Goal: Task Accomplishment & Management: Use online tool/utility

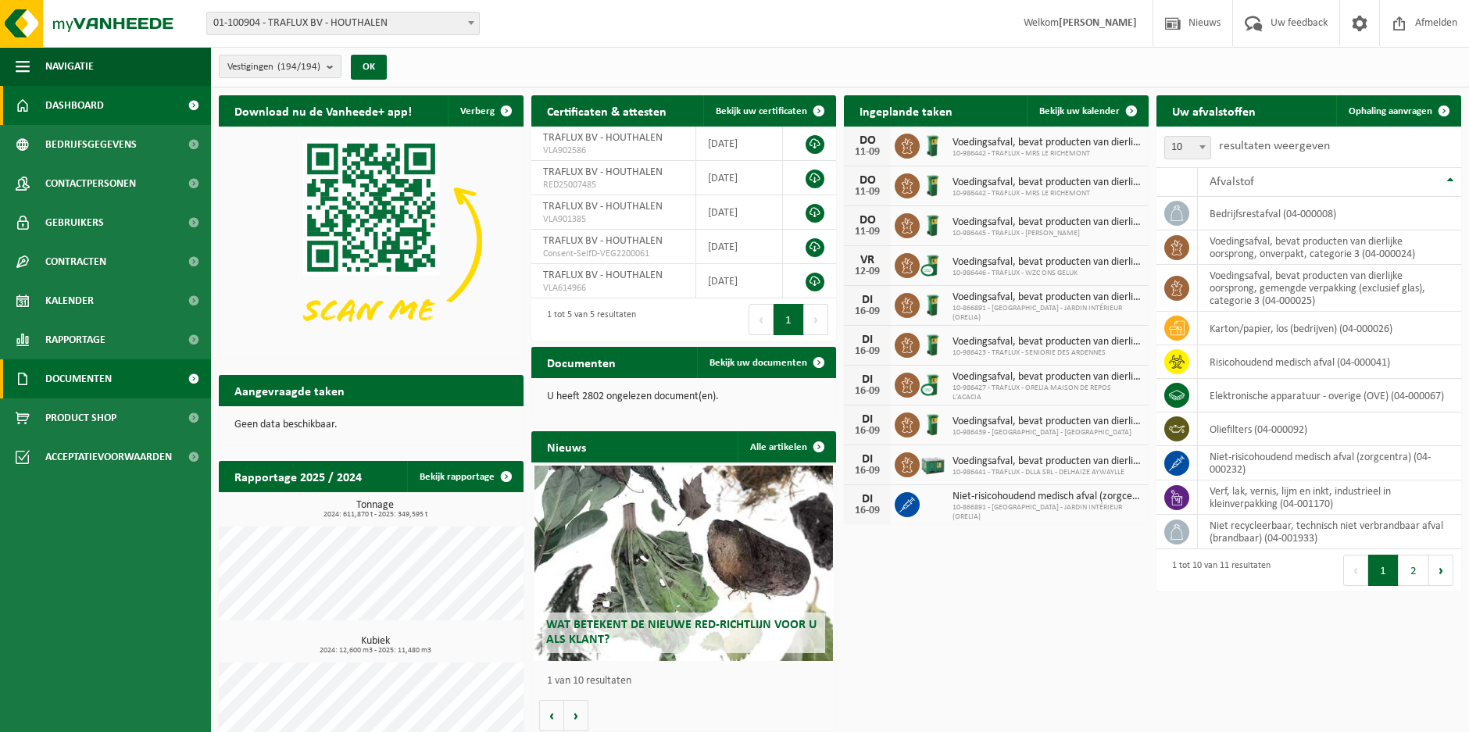
click at [138, 386] on link "Documenten" at bounding box center [105, 379] width 211 height 39
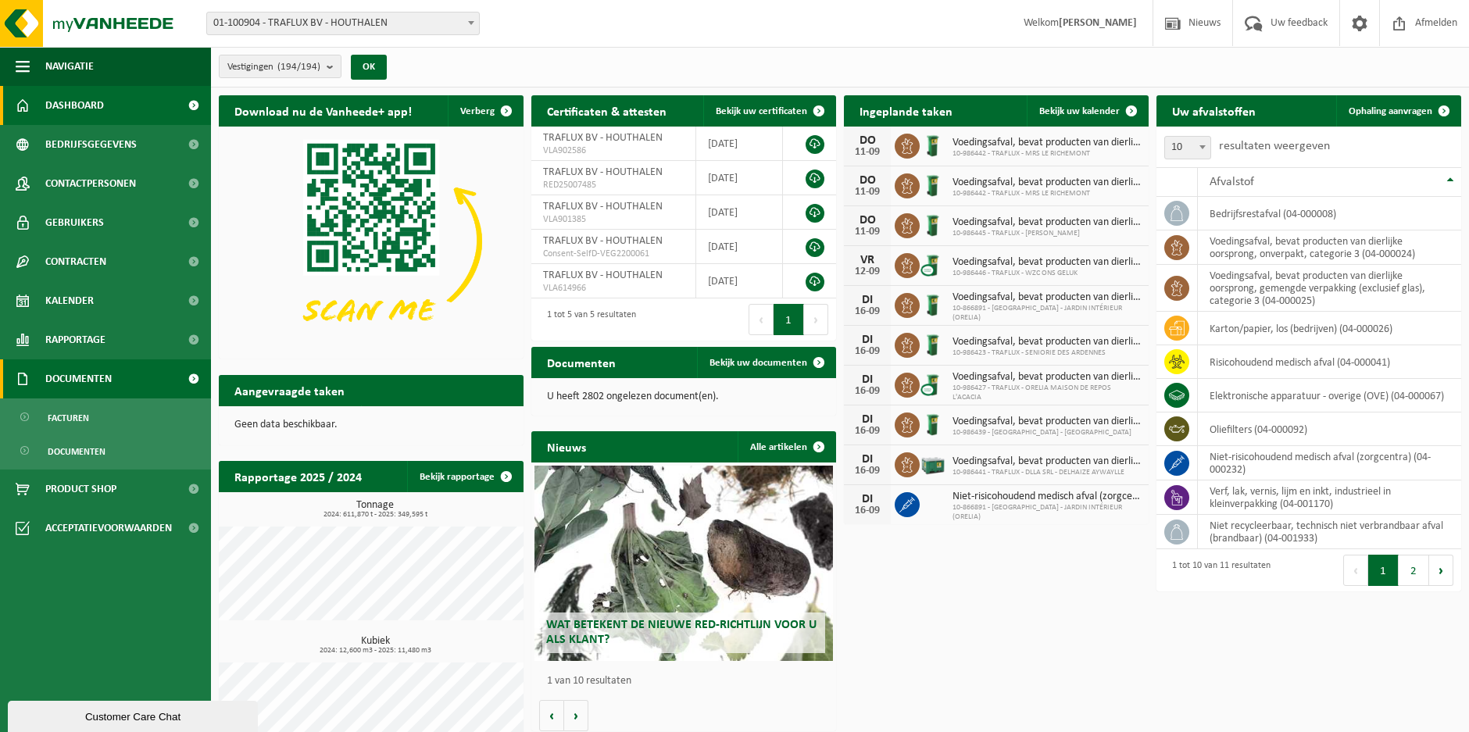
click at [134, 372] on link "Documenten" at bounding box center [105, 379] width 211 height 39
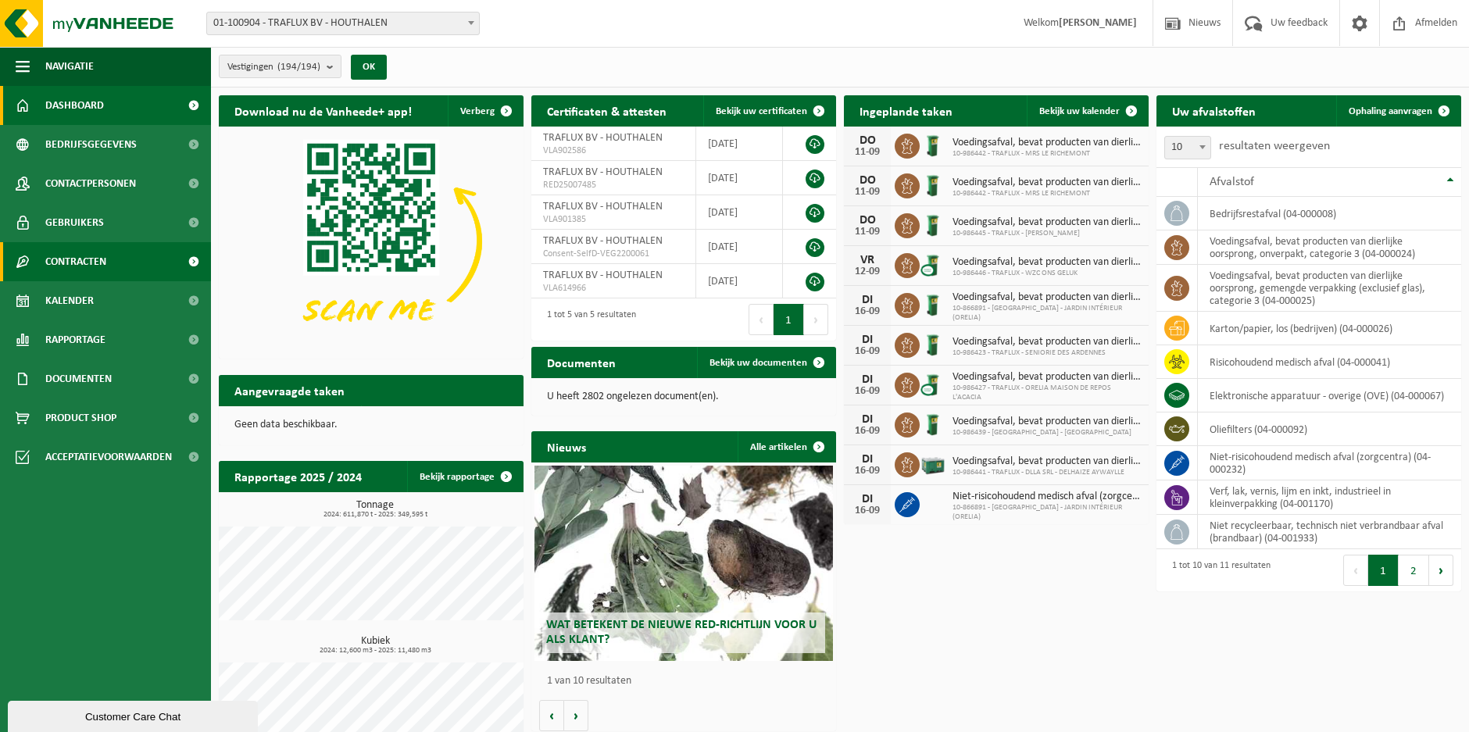
click at [123, 274] on link "Contracten" at bounding box center [105, 261] width 211 height 39
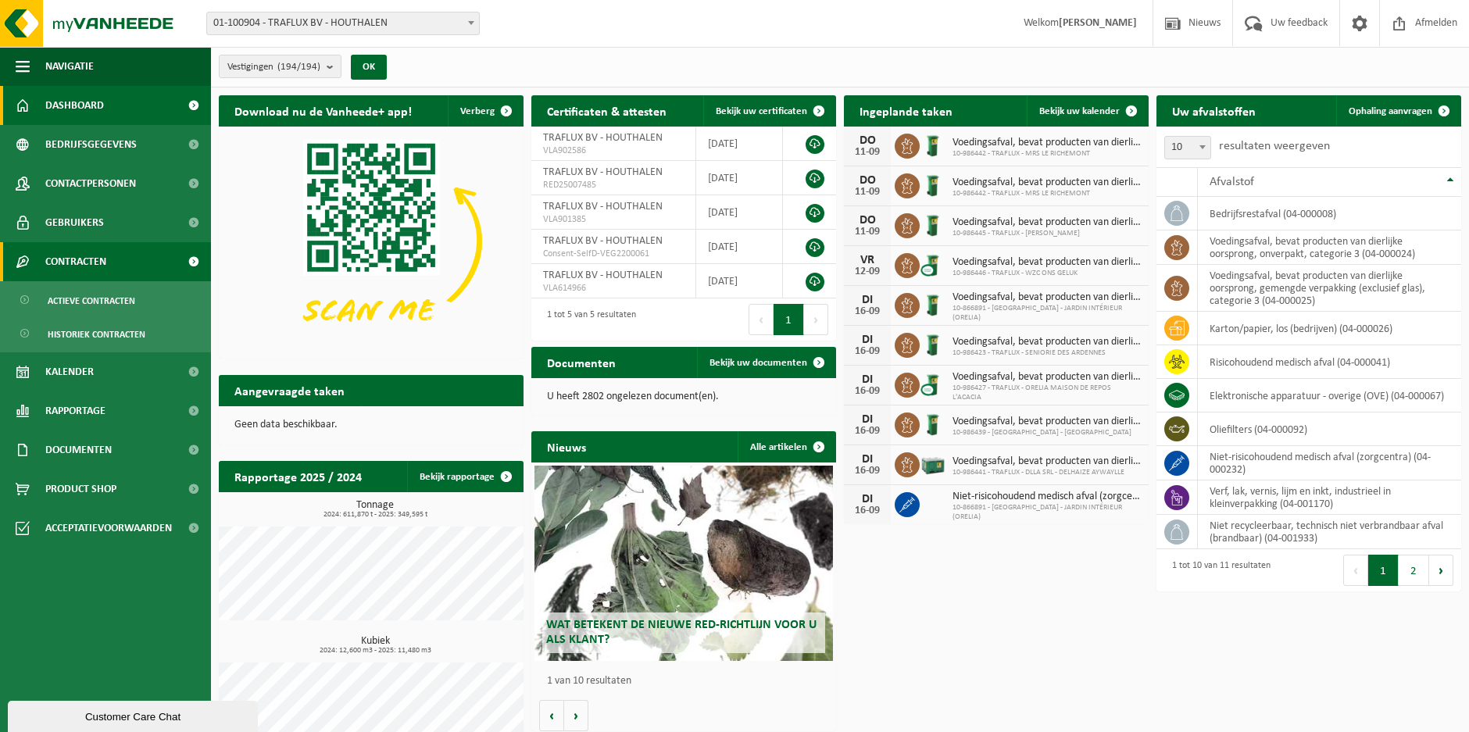
click at [126, 270] on link "Contracten" at bounding box center [105, 261] width 211 height 39
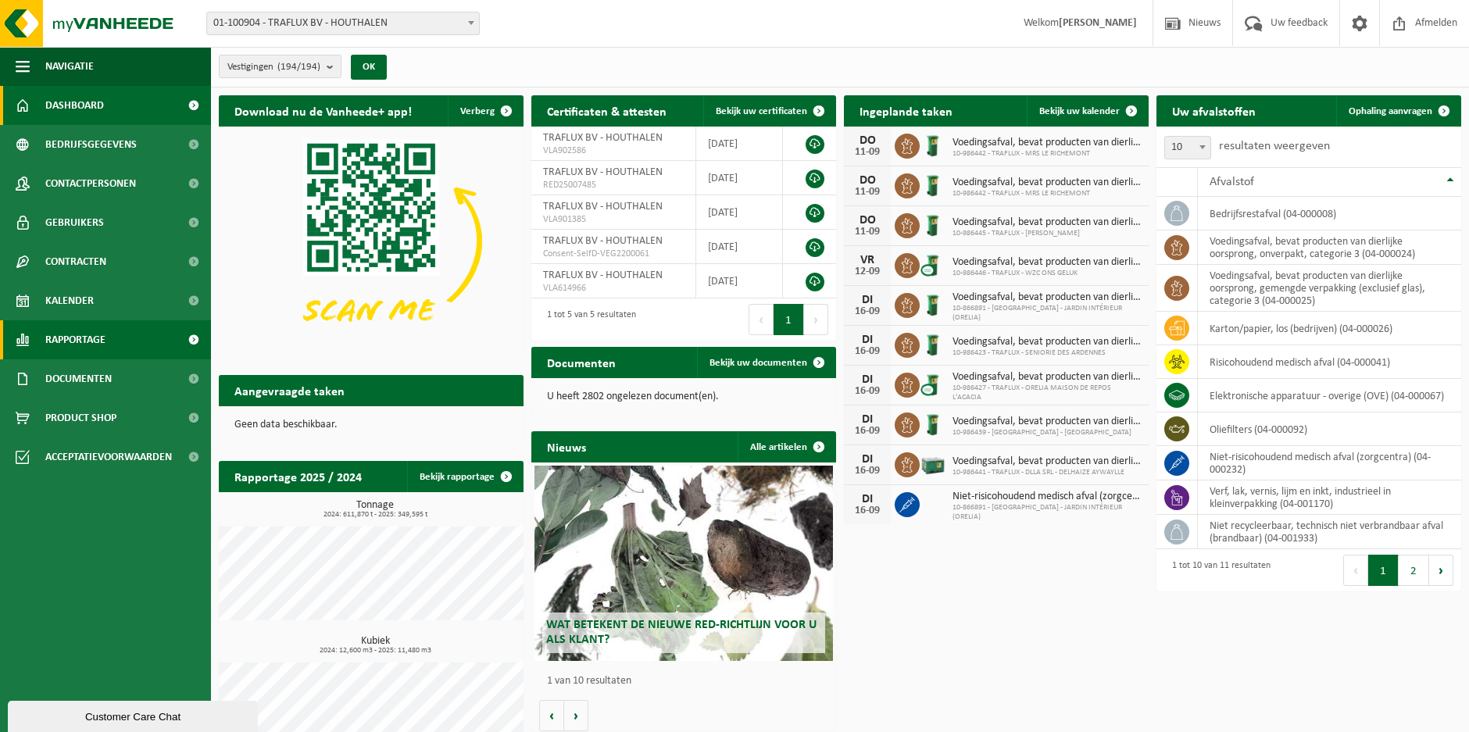
click at [113, 320] on link "Rapportage" at bounding box center [105, 339] width 211 height 39
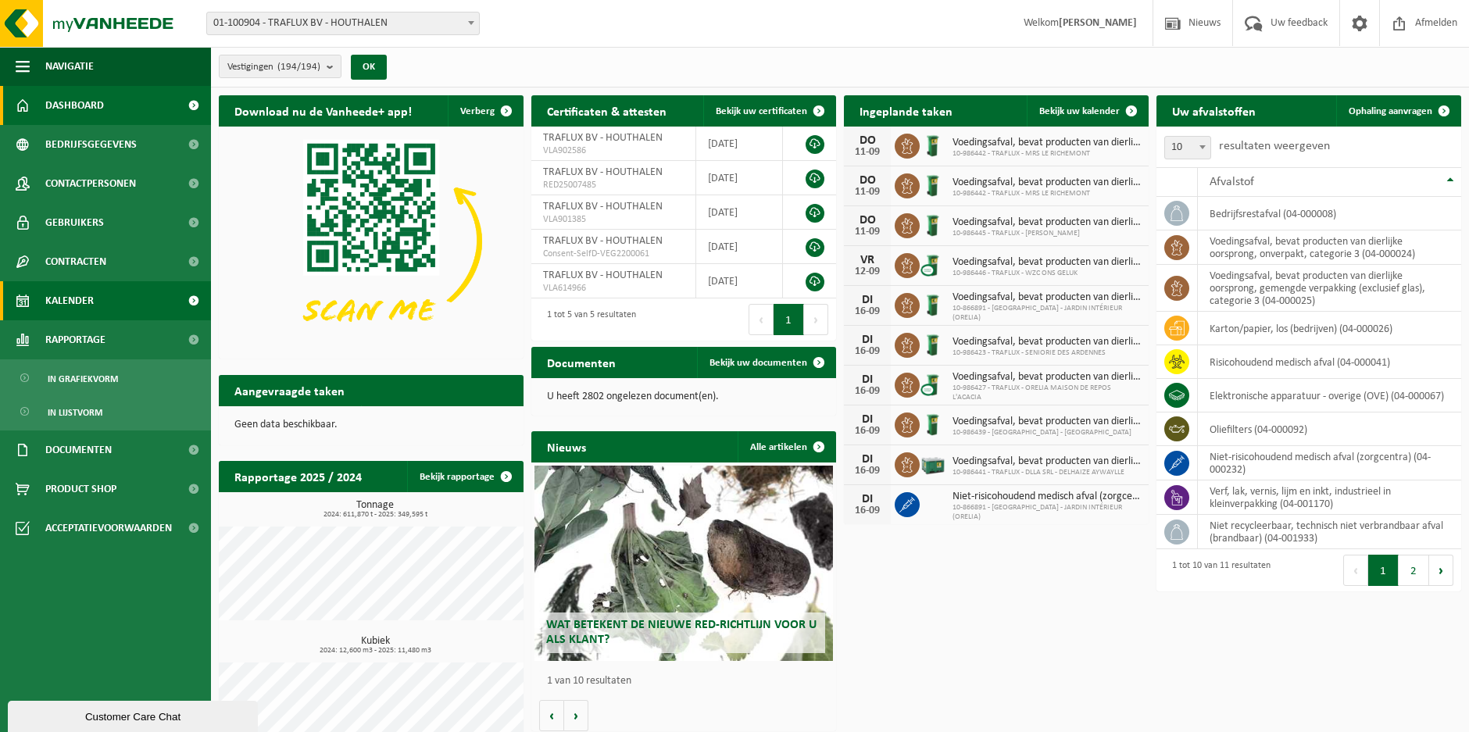
click at [120, 299] on link "Kalender" at bounding box center [105, 300] width 211 height 39
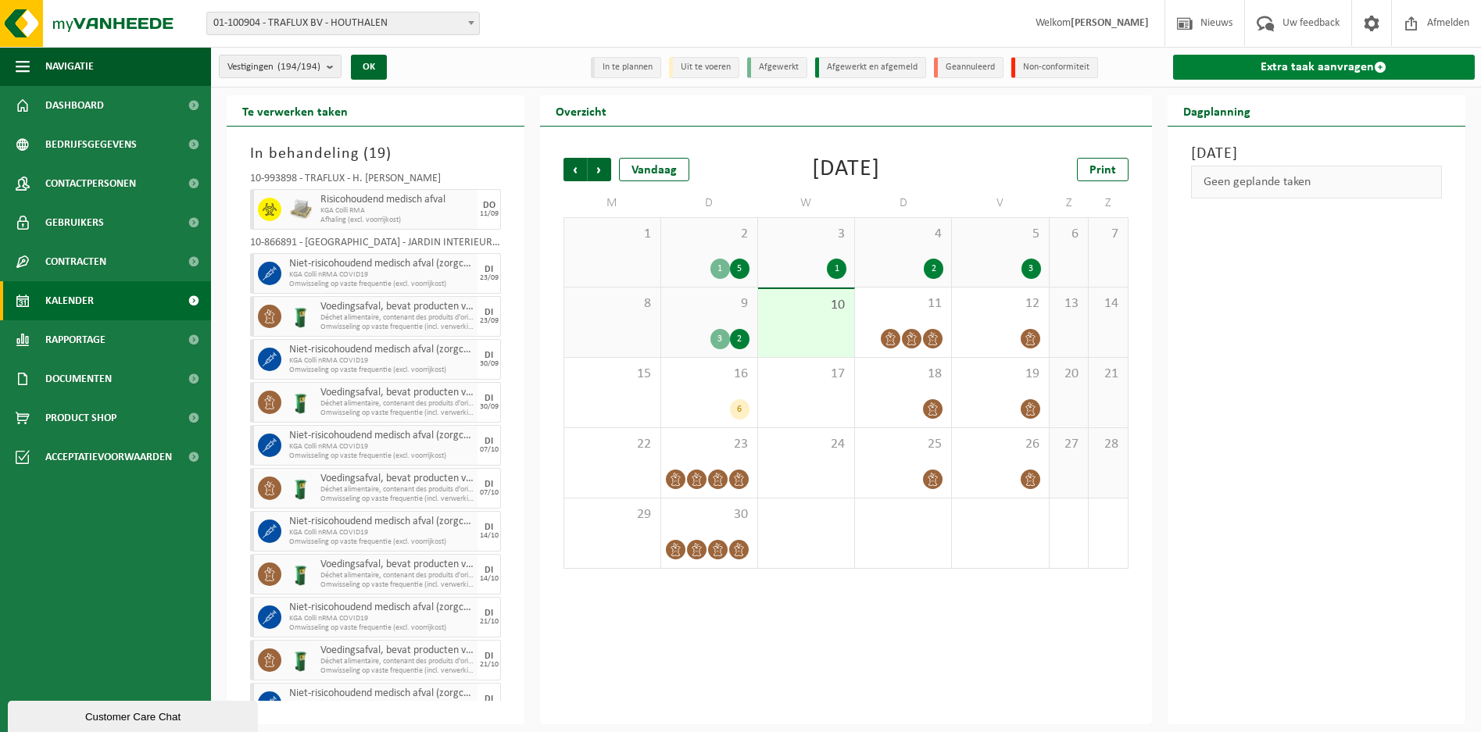
click at [1328, 75] on link "Extra taak aanvragen" at bounding box center [1324, 67] width 302 height 25
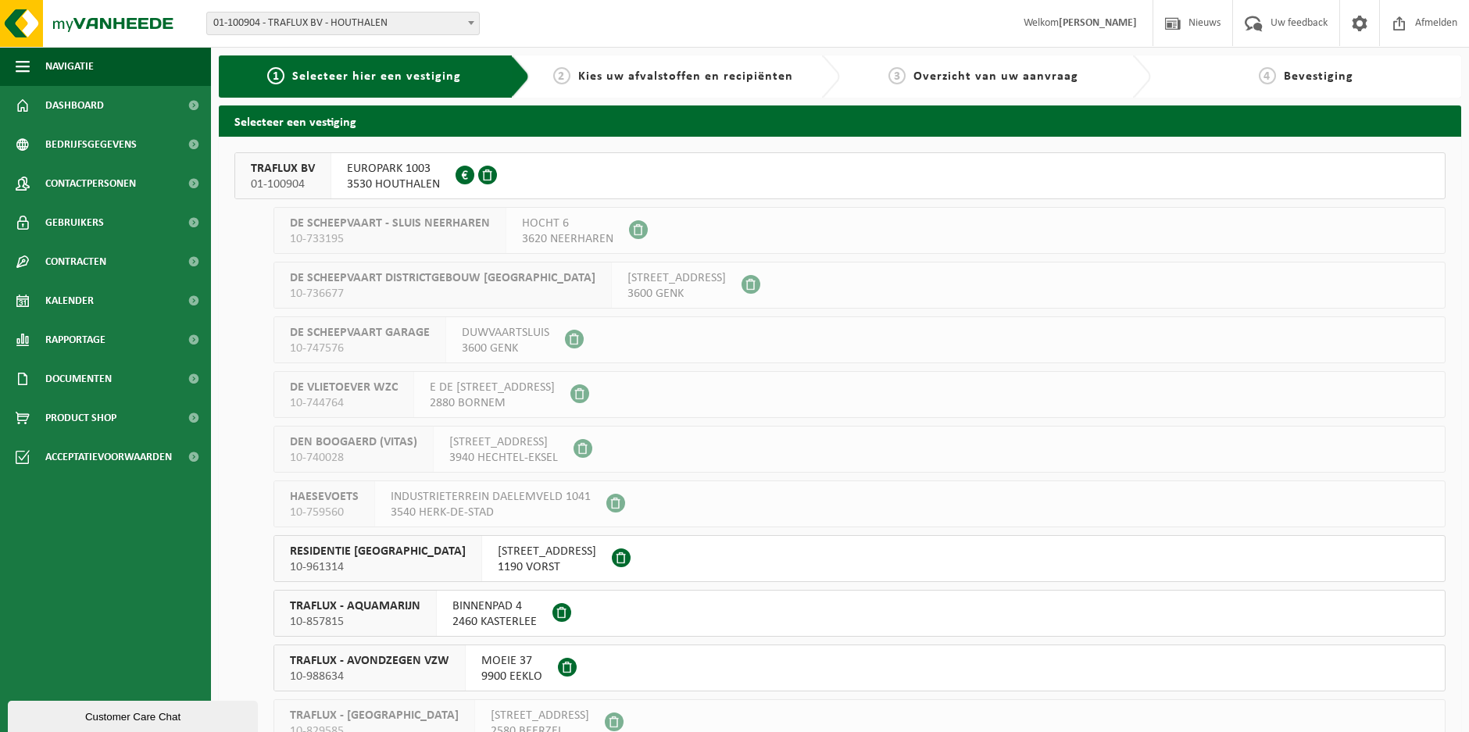
click at [350, 177] on span "3530 HOUTHALEN" at bounding box center [393, 185] width 93 height 16
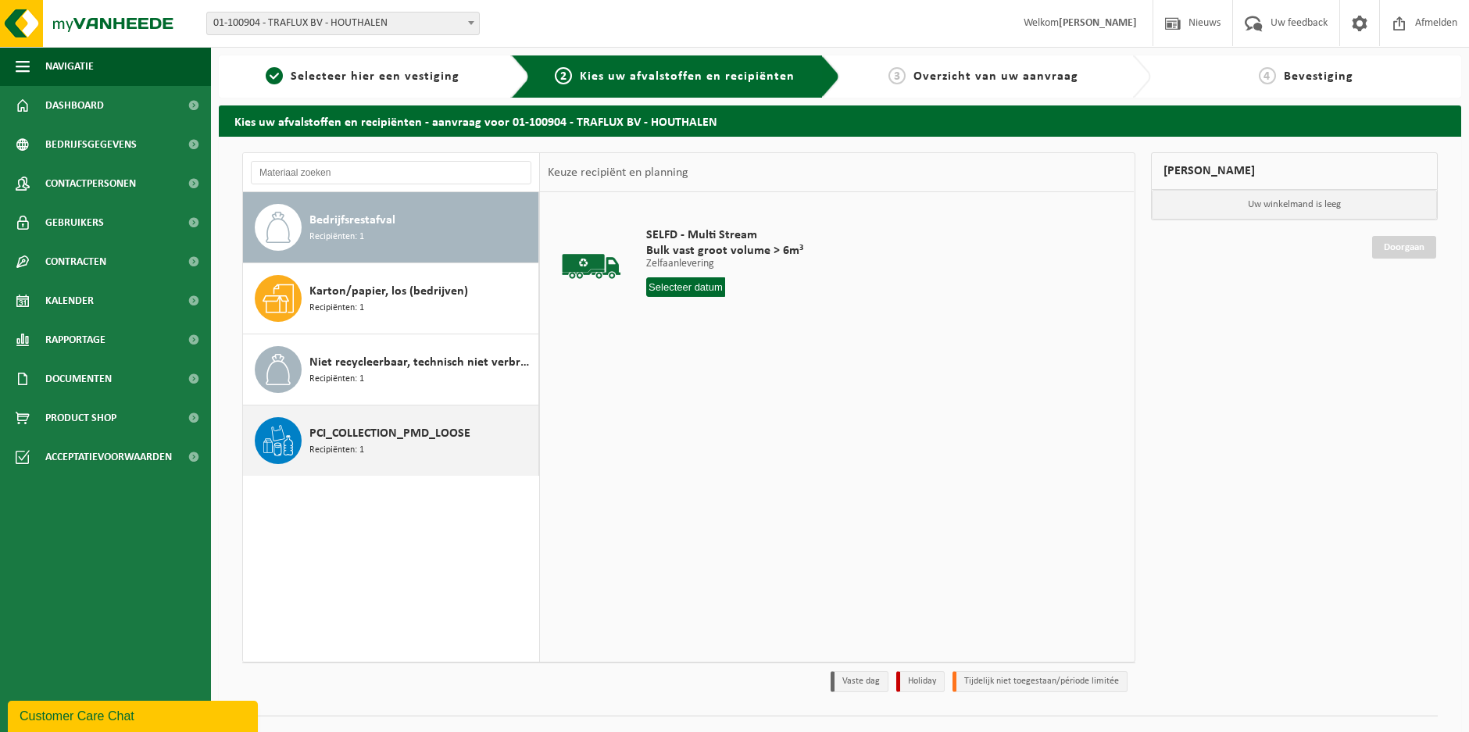
click at [442, 431] on span "PCI_COLLECTION_PMD_LOOSE" at bounding box center [389, 433] width 161 height 19
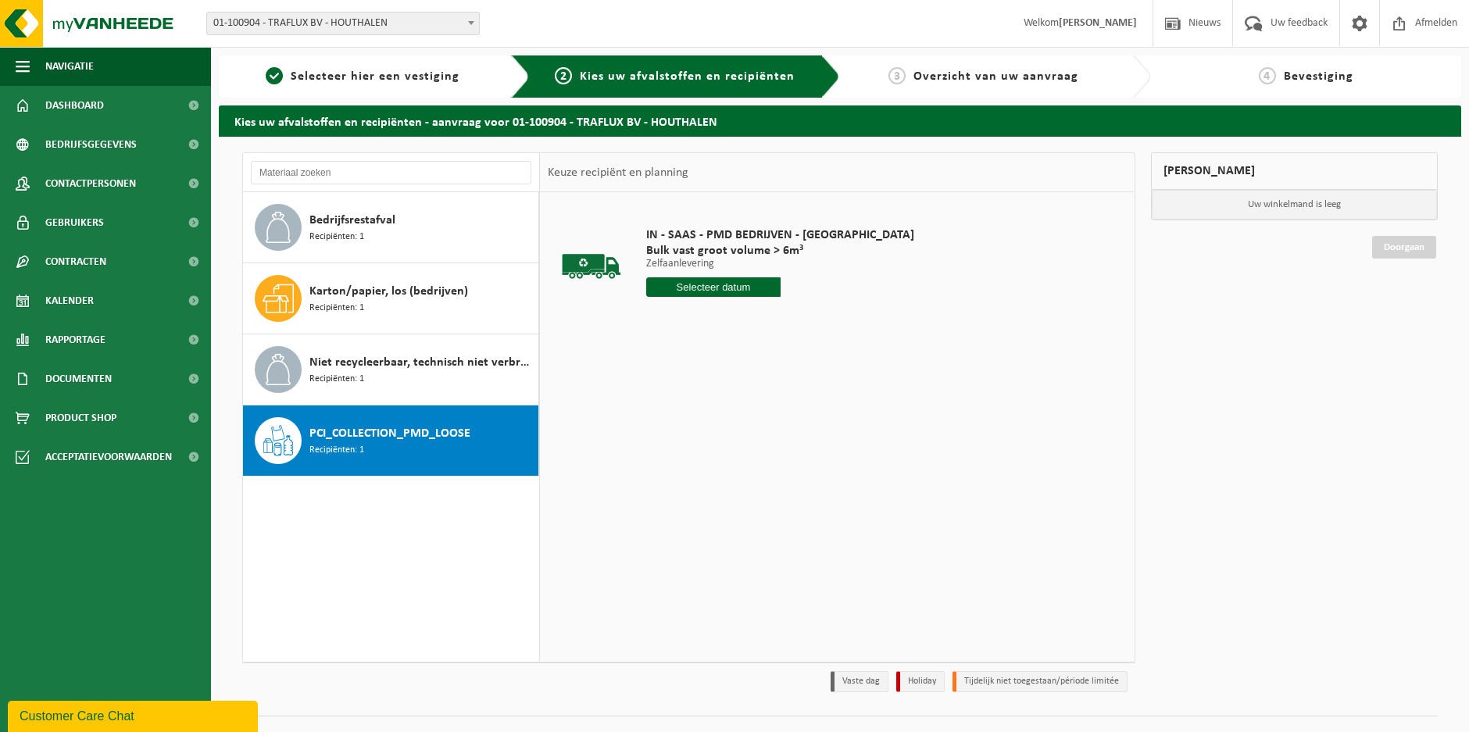
click at [724, 284] on input "text" at bounding box center [713, 287] width 134 height 20
click at [714, 406] on div "10" at bounding box center [715, 400] width 27 height 25
type input "Van [DATE]"
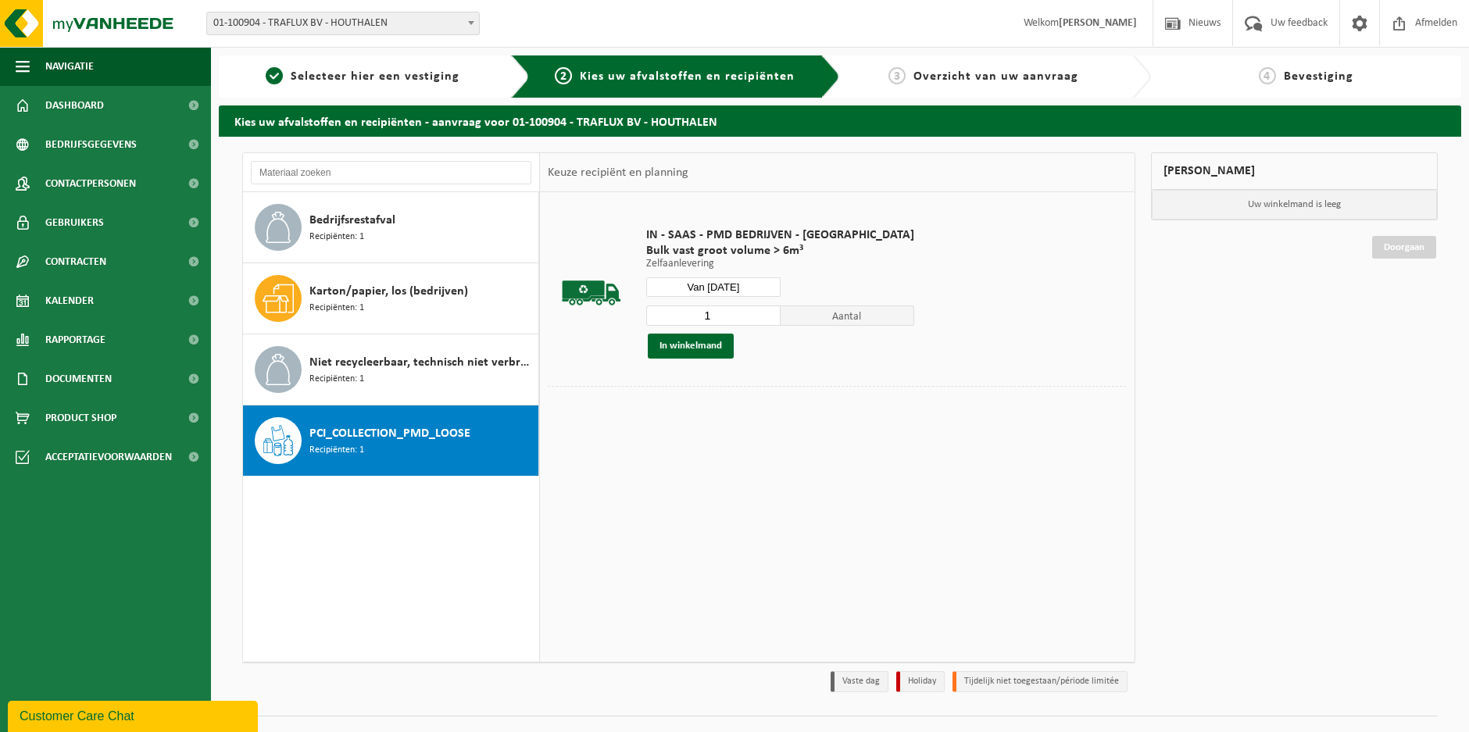
click at [714, 324] on input "1" at bounding box center [713, 316] width 134 height 20
type input "2"
click at [733, 315] on input "2" at bounding box center [713, 316] width 134 height 20
click at [781, 313] on span "Aantal" at bounding box center [848, 316] width 134 height 20
click at [693, 345] on button "In winkelmand" at bounding box center [691, 346] width 86 height 25
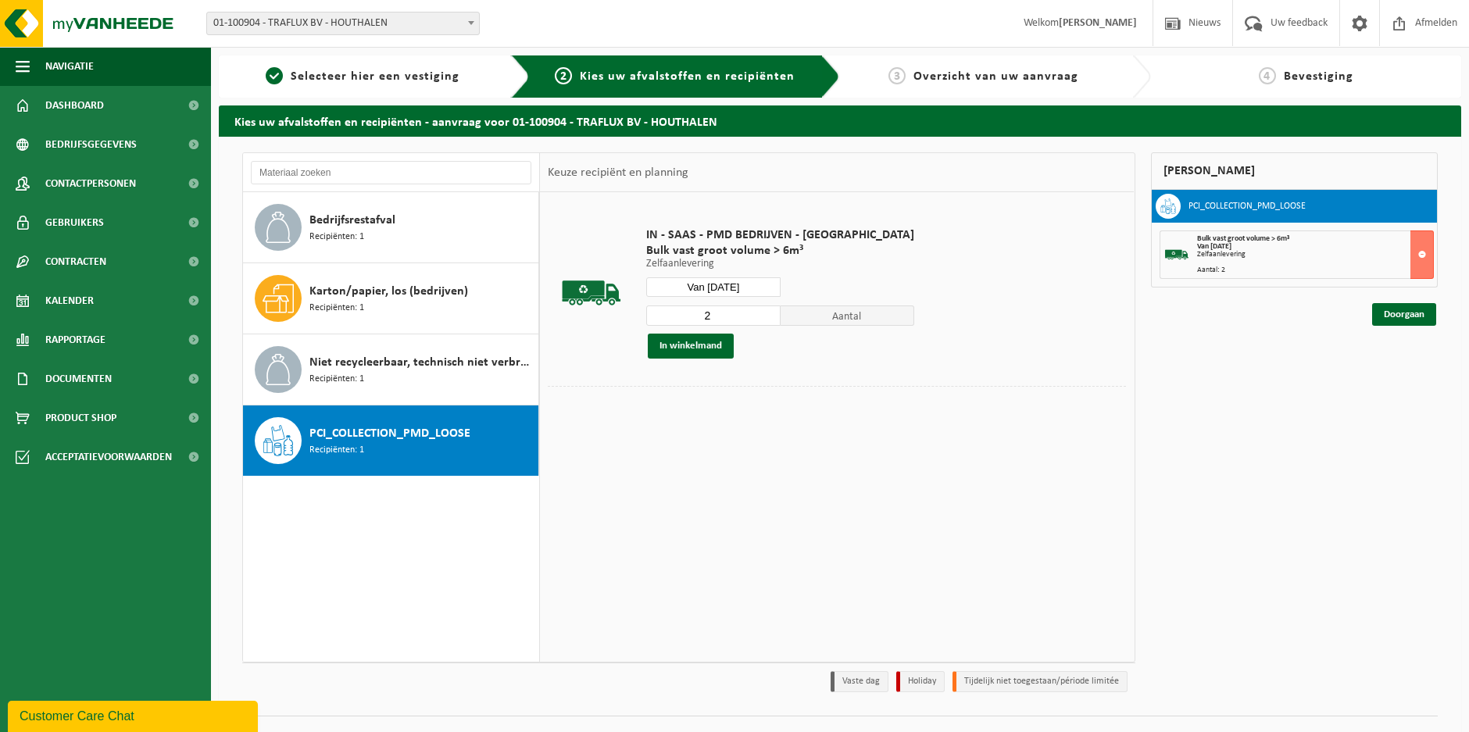
click at [1386, 331] on div "Mijn winkelmand PCI_COLLECTION_PMD_LOOSE Bulk vast groot volume > 6m³ Van 2025-…" at bounding box center [1294, 426] width 303 height 548
click at [1390, 317] on link "Doorgaan" at bounding box center [1404, 314] width 64 height 23
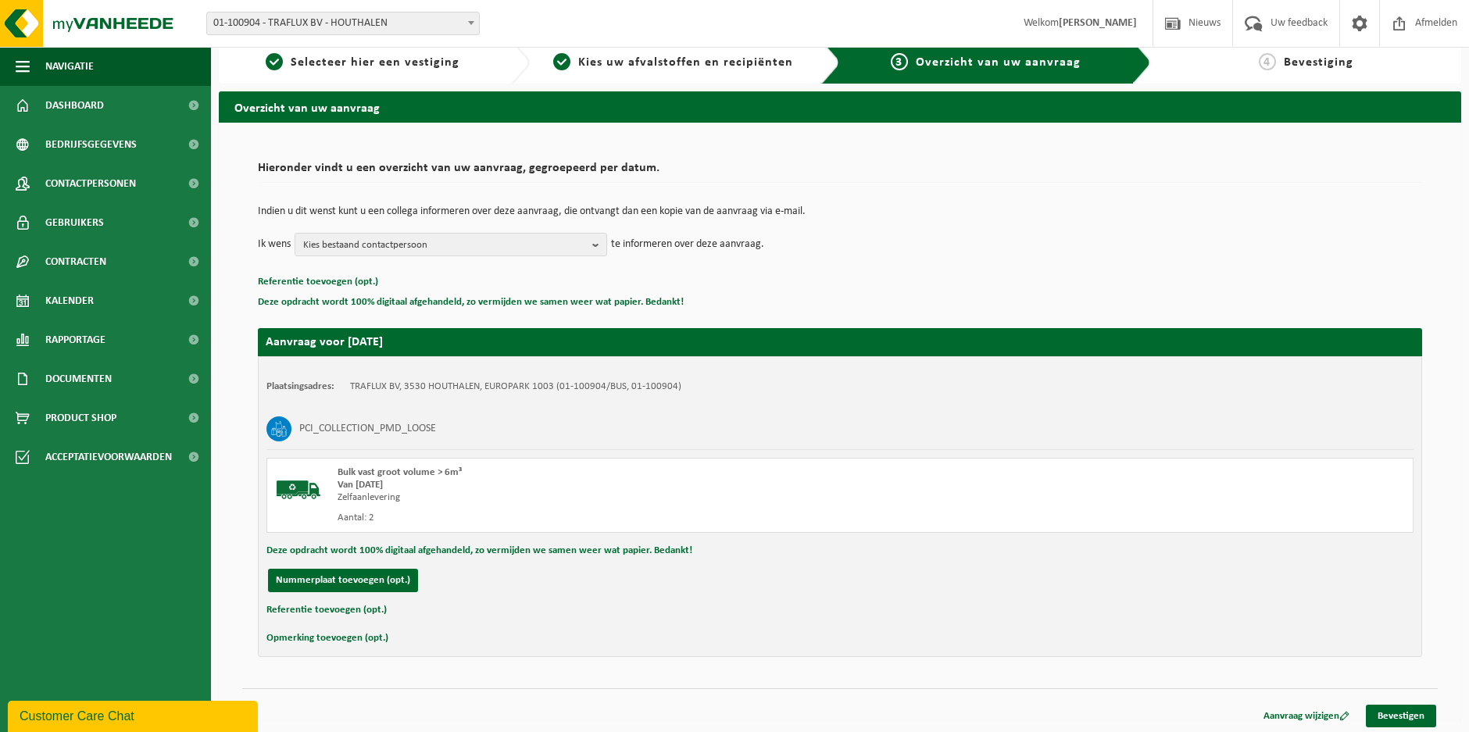
scroll to position [18, 0]
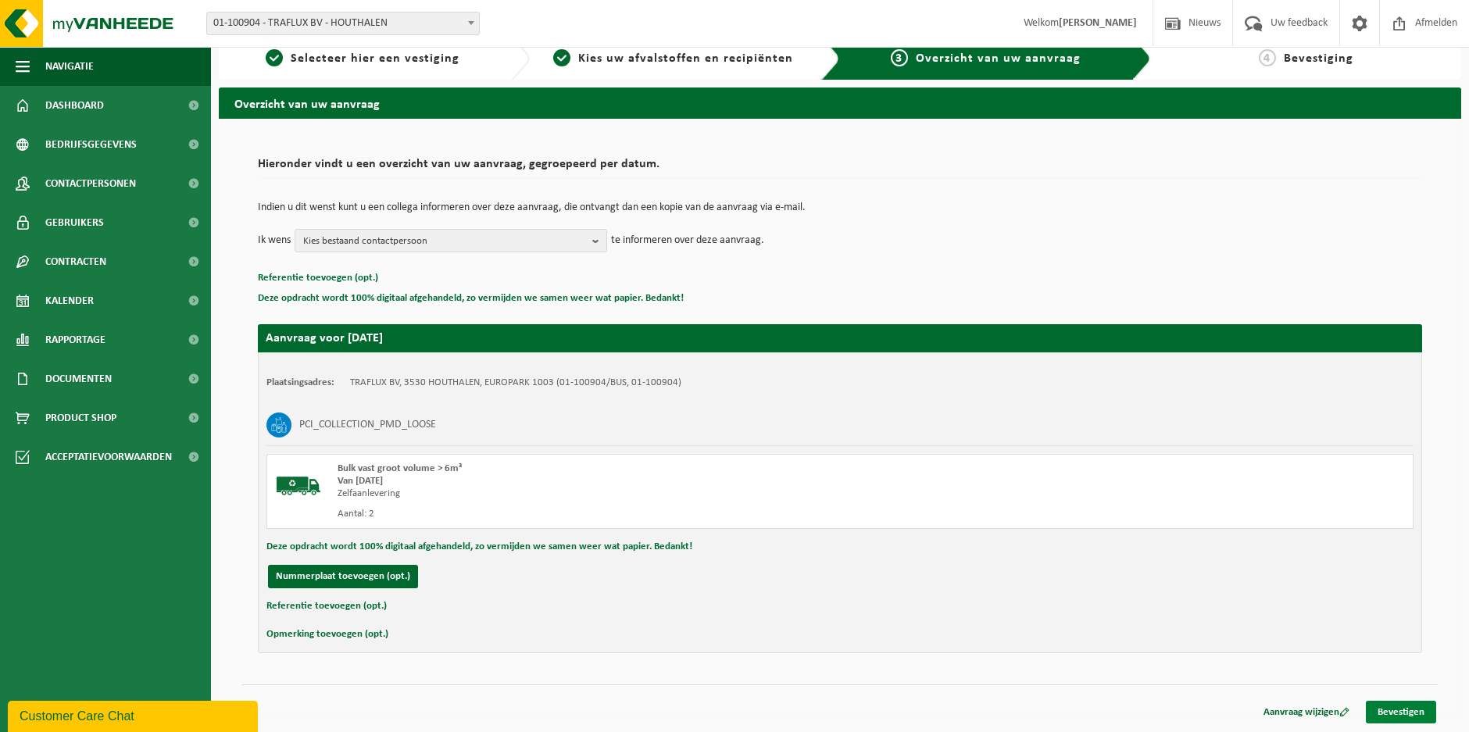
click at [1394, 707] on link "Bevestigen" at bounding box center [1401, 712] width 70 height 23
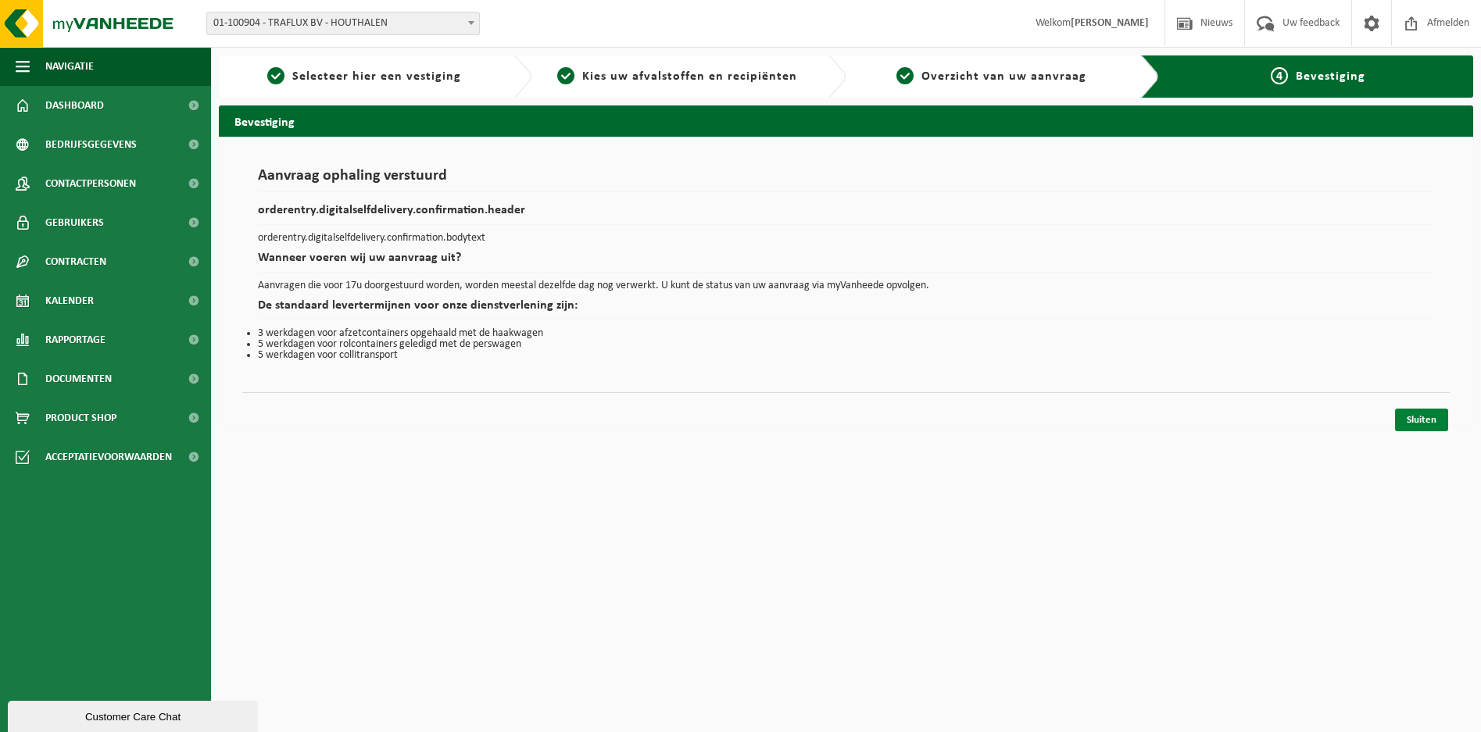
click at [1433, 413] on link "Sluiten" at bounding box center [1421, 420] width 53 height 23
